Goal: Find specific page/section: Find specific page/section

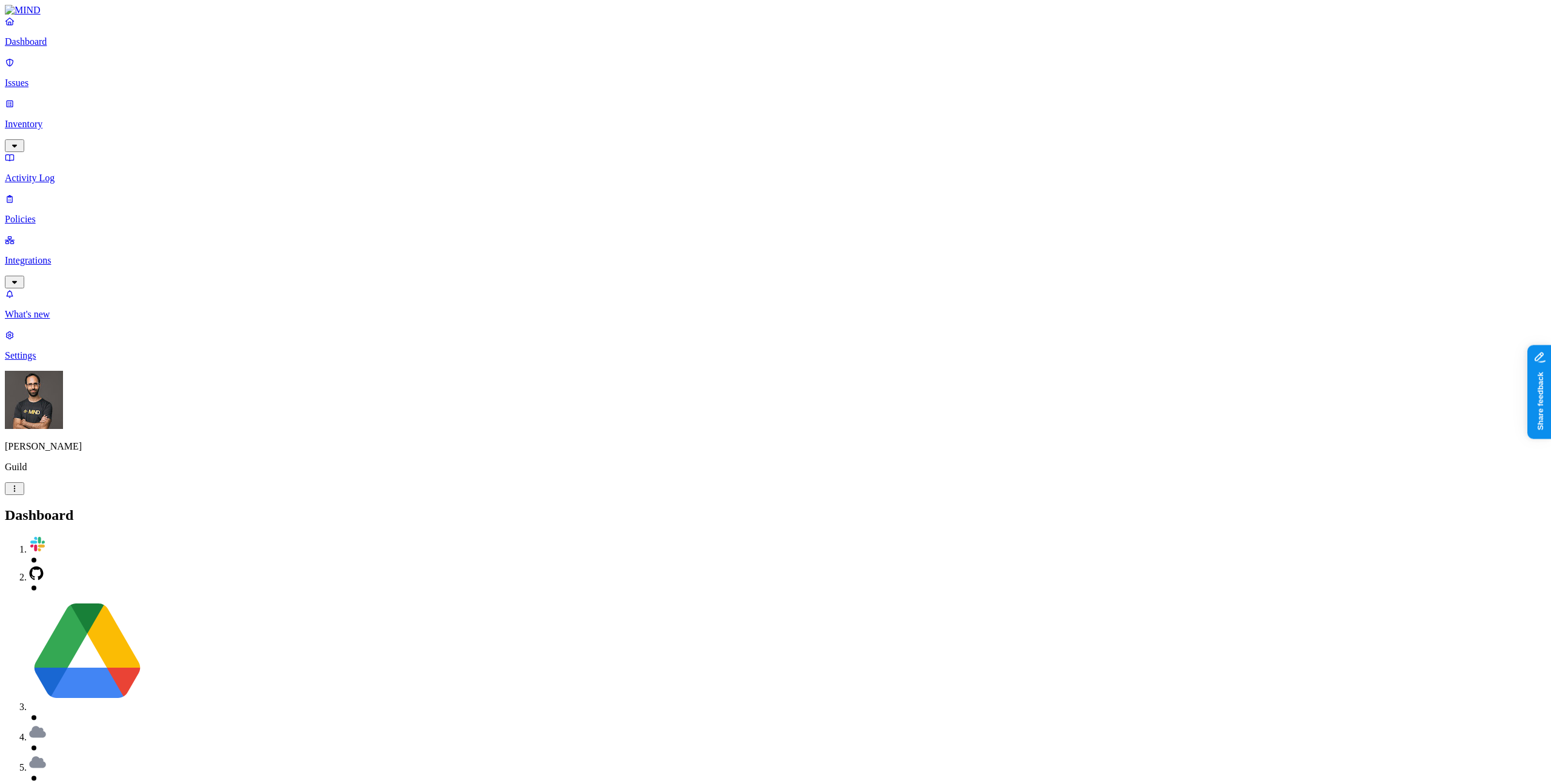
click at [41, 255] on p "Integrations" at bounding box center [776, 260] width 1541 height 11
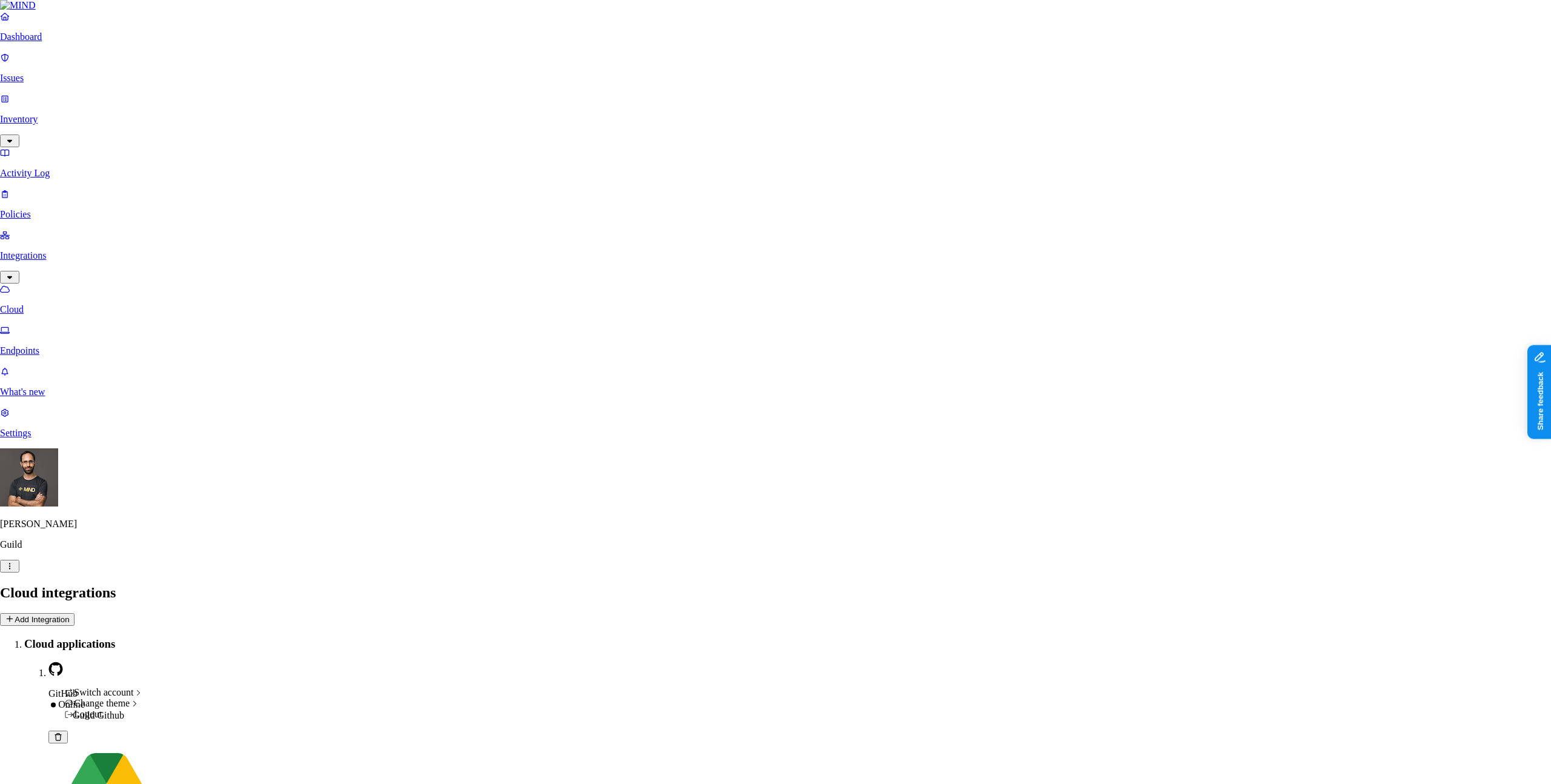
click at [121, 762] on html "Dashboard Issues Inventory Activity Log Policies Integrations Cloud Endpoints W…" at bounding box center [776, 630] width 1551 height 1261
click at [225, 588] on span "BuckeyeCorrugated" at bounding box center [203, 583] width 77 height 10
